Goal: Task Accomplishment & Management: Use online tool/utility

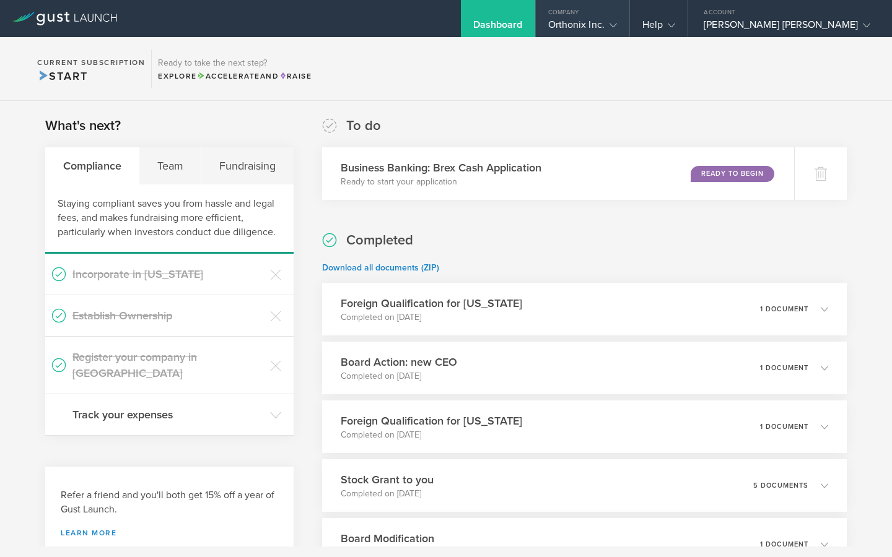
click at [617, 32] on div "Orthonix Inc." at bounding box center [582, 28] width 69 height 19
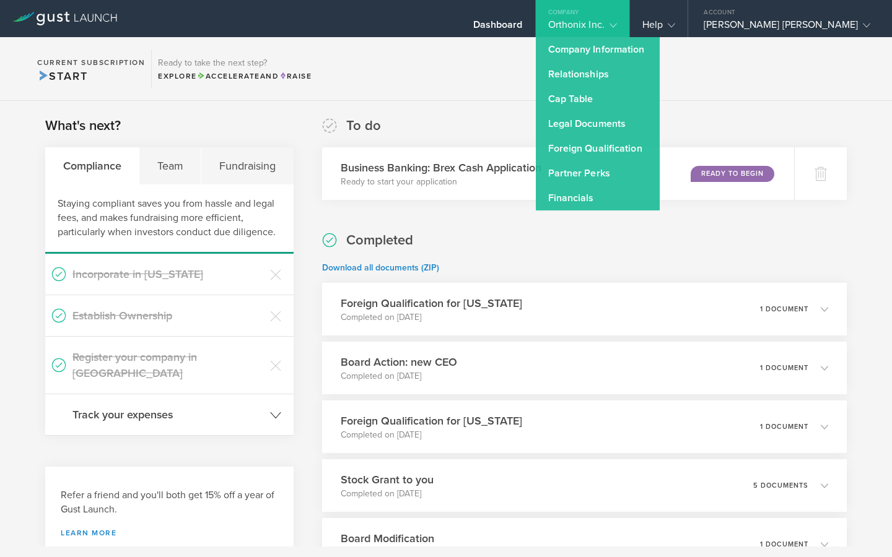
click at [136, 407] on header "Track your expenses" at bounding box center [169, 414] width 248 height 41
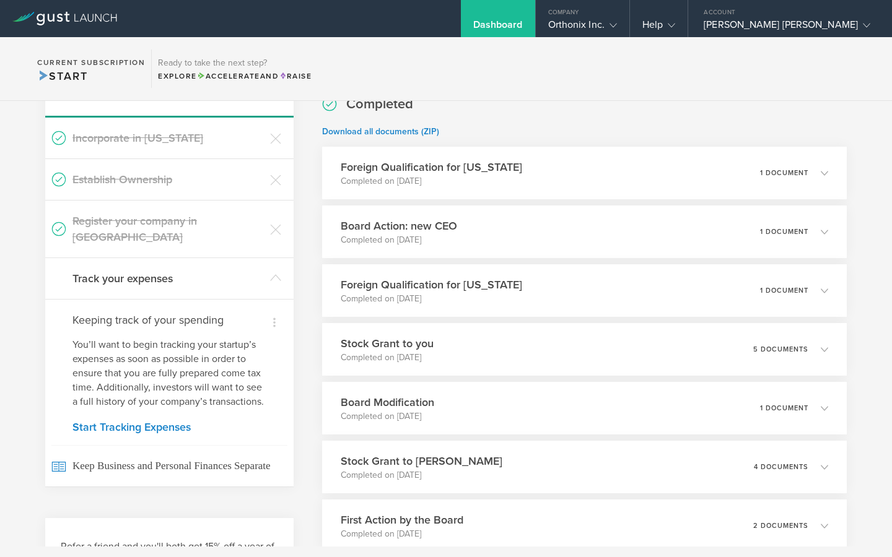
scroll to position [142, 0]
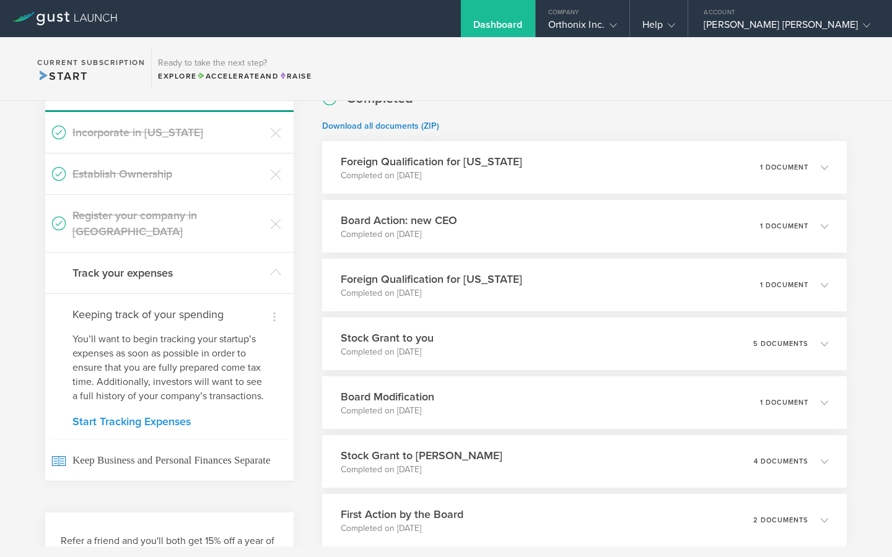
click at [137, 416] on link "Start Tracking Expenses" at bounding box center [169, 421] width 194 height 11
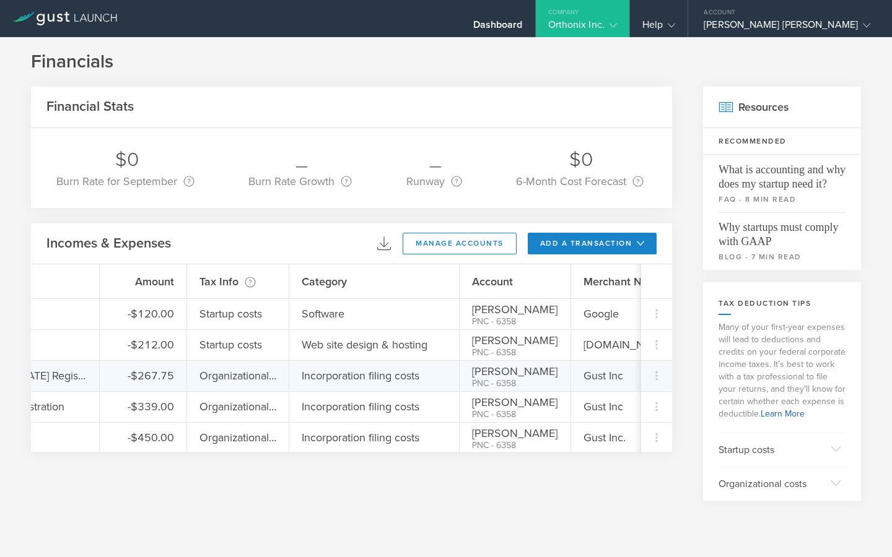
scroll to position [0, 88]
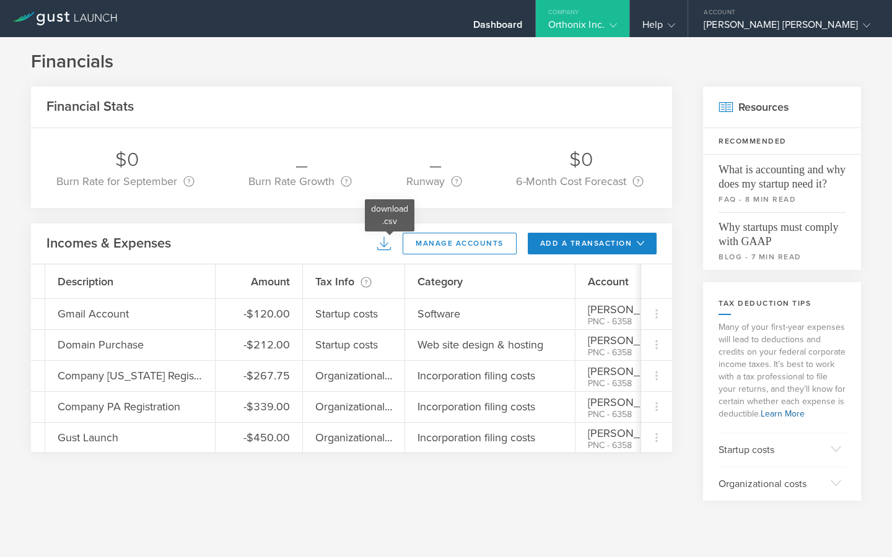
click at [391, 245] on icon at bounding box center [384, 243] width 15 height 15
click at [383, 85] on div "Financials Financial Stats $0 Burn Rate for September Your burn rate is how muc…" at bounding box center [446, 275] width 830 height 451
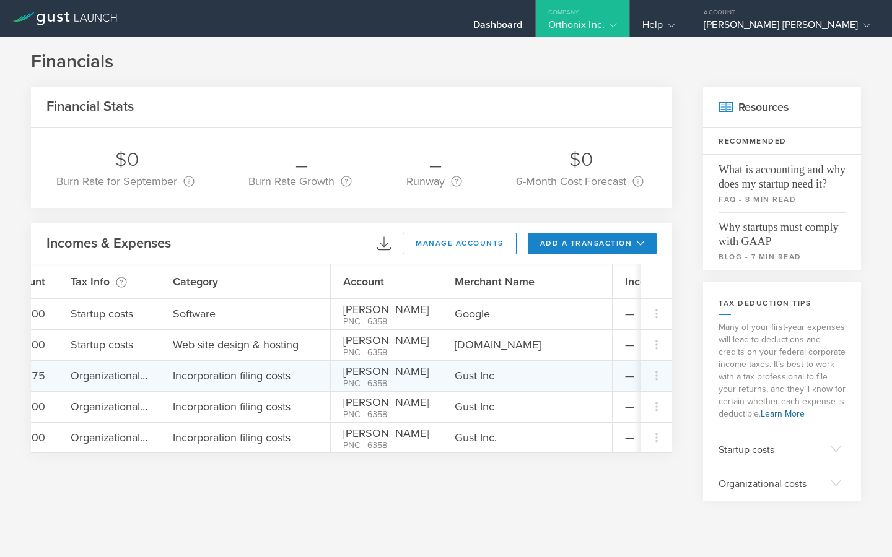
scroll to position [0, 355]
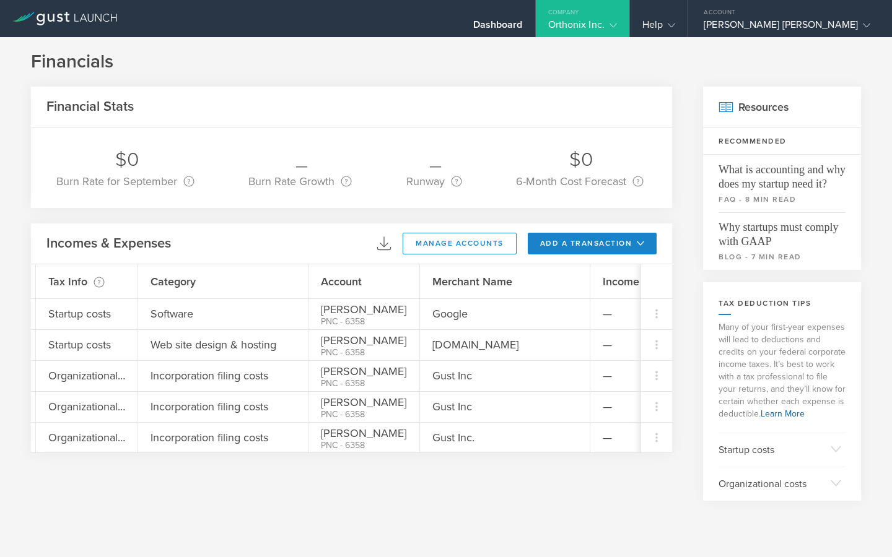
click at [446, 229] on div "Incomes & Expenses download .csv manage accounts add a transaction Add Expense …" at bounding box center [351, 244] width 641 height 41
click at [446, 235] on button "manage accounts" at bounding box center [460, 244] width 114 height 22
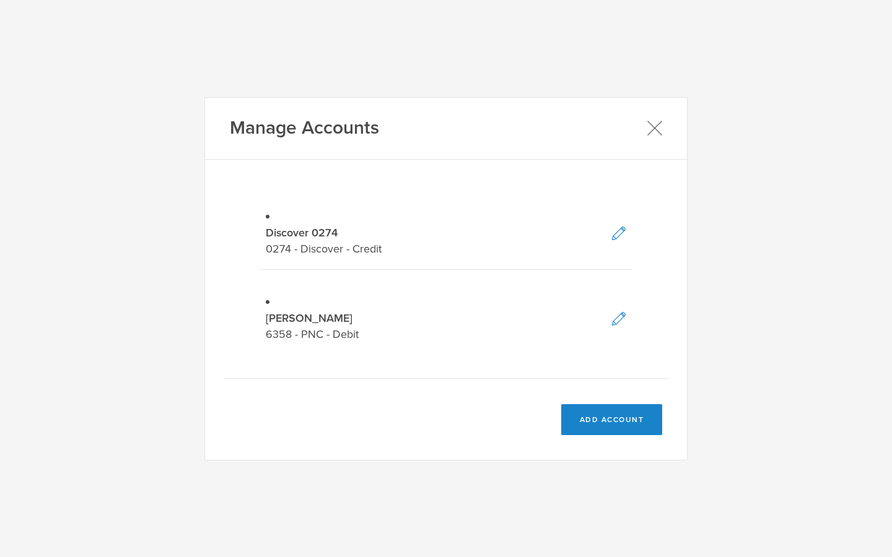
click at [657, 137] on div "Manage Accounts" at bounding box center [446, 129] width 482 height 62
click at [656, 136] on icon at bounding box center [653, 127] width 15 height 15
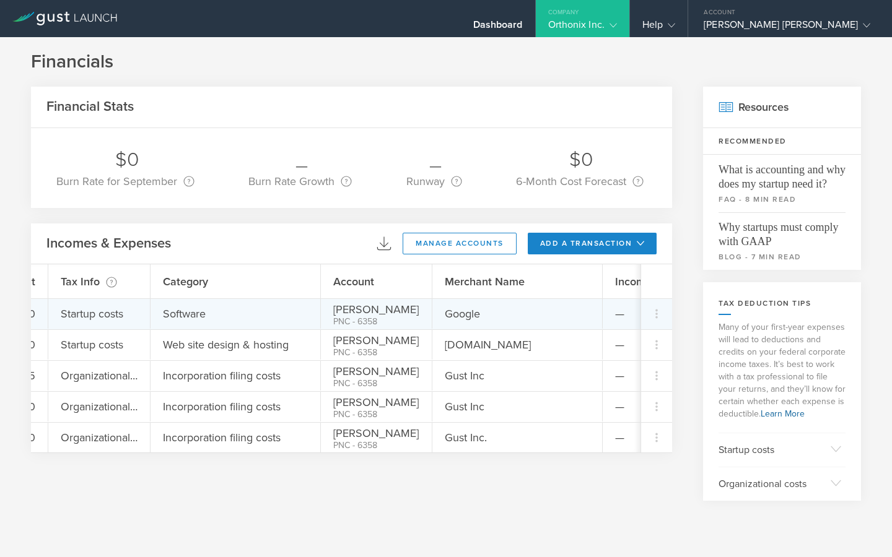
scroll to position [0, 344]
